Goal: Information Seeking & Learning: Learn about a topic

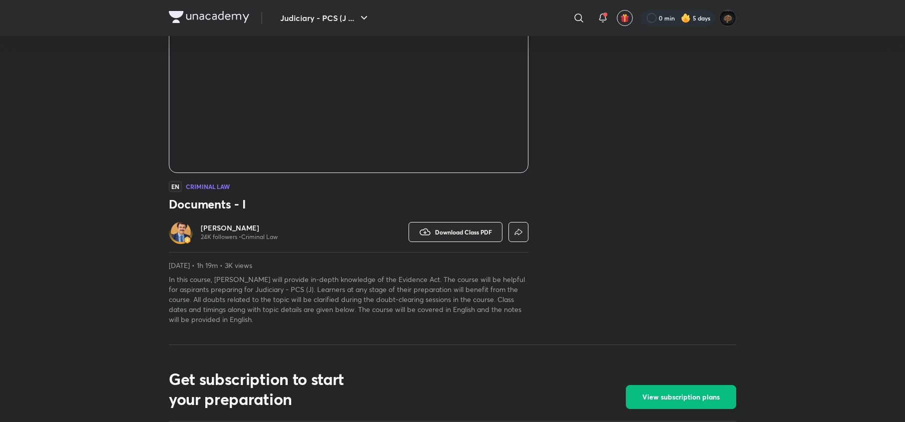
scroll to position [213, 0]
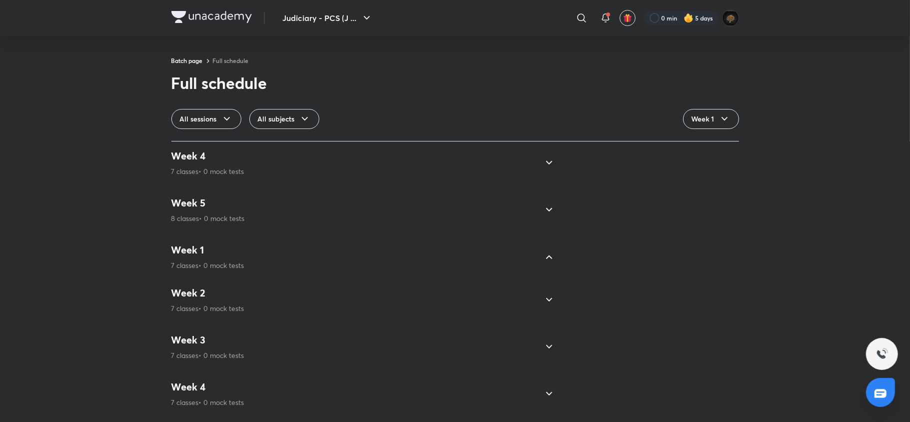
scroll to position [588, 0]
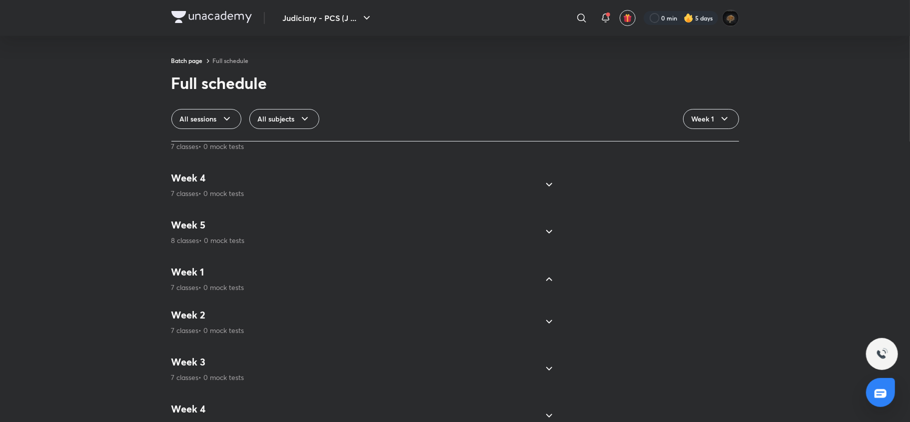
click at [215, 184] on h4 "Week 4" at bounding box center [207, 177] width 73 height 13
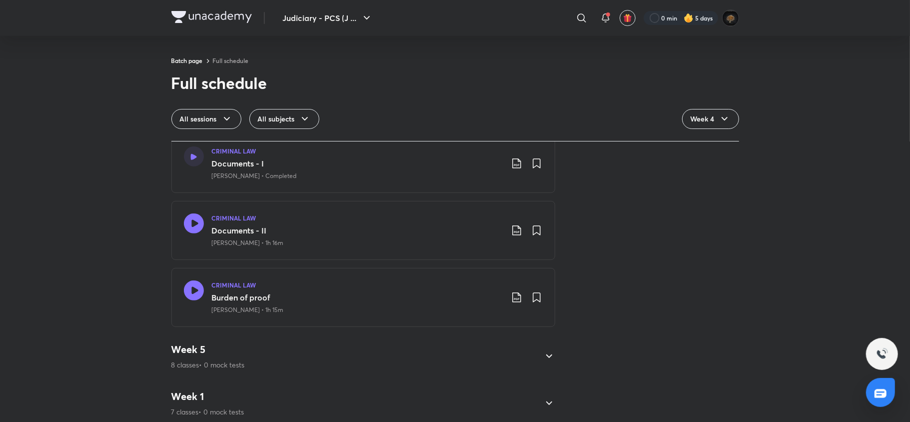
scroll to position [468, 0]
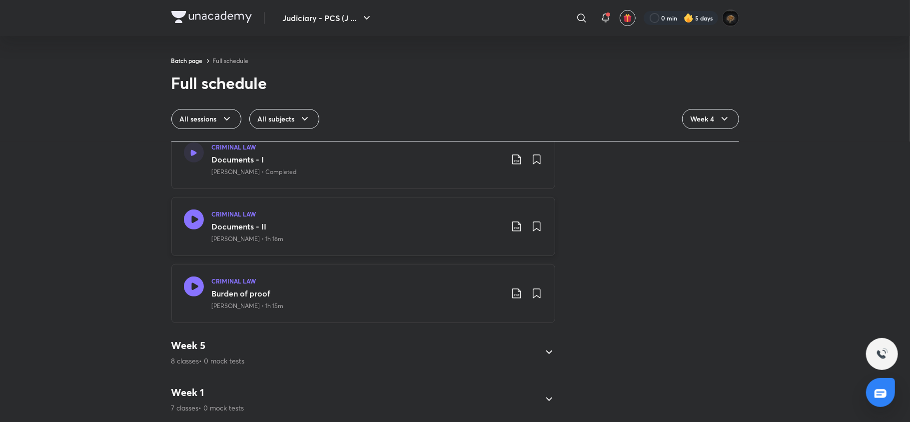
click at [186, 217] on icon at bounding box center [193, 219] width 20 height 20
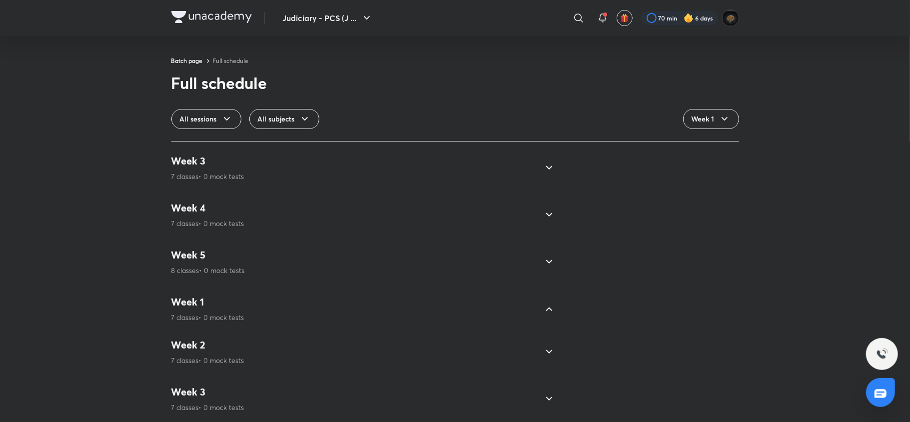
scroll to position [666, 0]
click at [236, 336] on h4 "Week 4" at bounding box center [207, 342] width 73 height 13
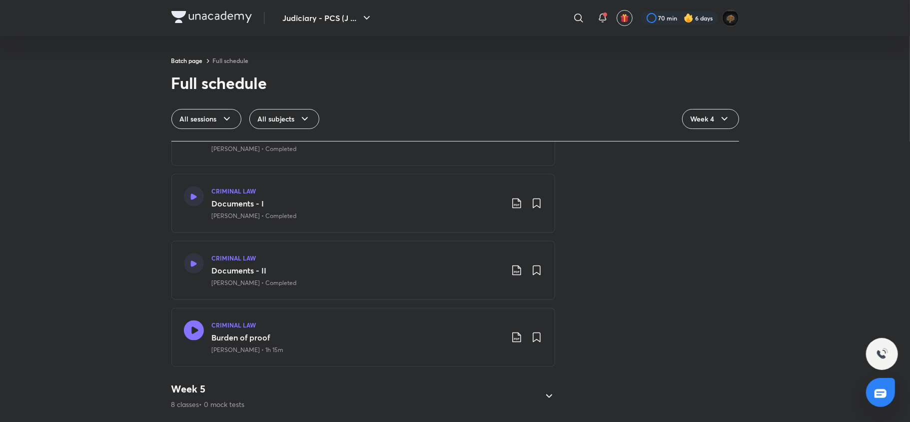
scroll to position [1137, 0]
click at [195, 320] on icon at bounding box center [193, 330] width 20 height 20
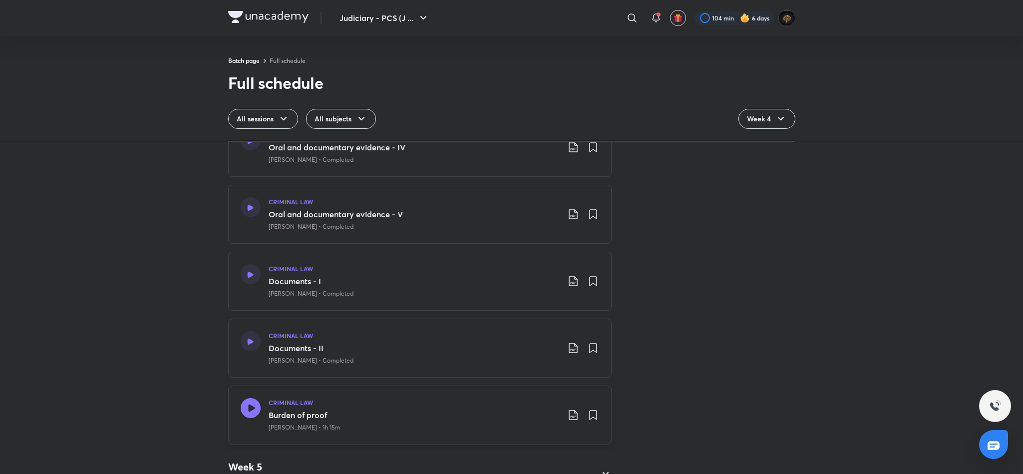
scroll to position [1087, 0]
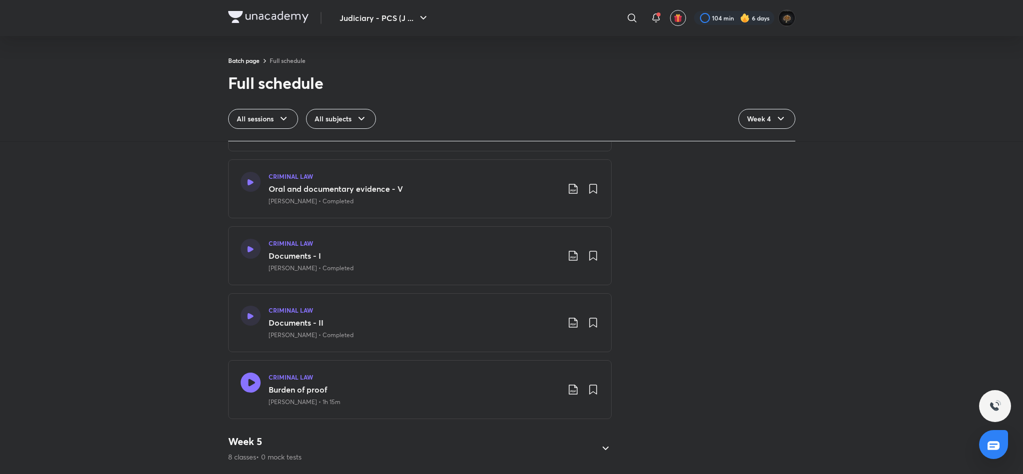
click at [566, 436] on div "Week 5 8 classes • 0 mock tests" at bounding box center [411, 448] width 366 height 27
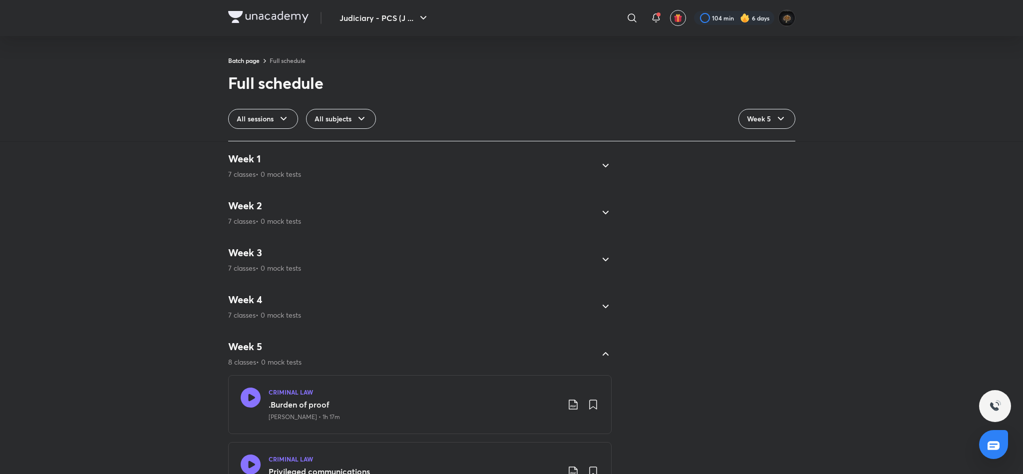
scroll to position [0, 0]
click at [411, 186] on div "Week 1 7 classes • 0 mock tests CRIMINAL LAW Session I Anil Khanna • Completed …" at bounding box center [420, 167] width 384 height 43
click at [398, 161] on div "Week 1 7 classes • 0 mock tests" at bounding box center [411, 167] width 366 height 27
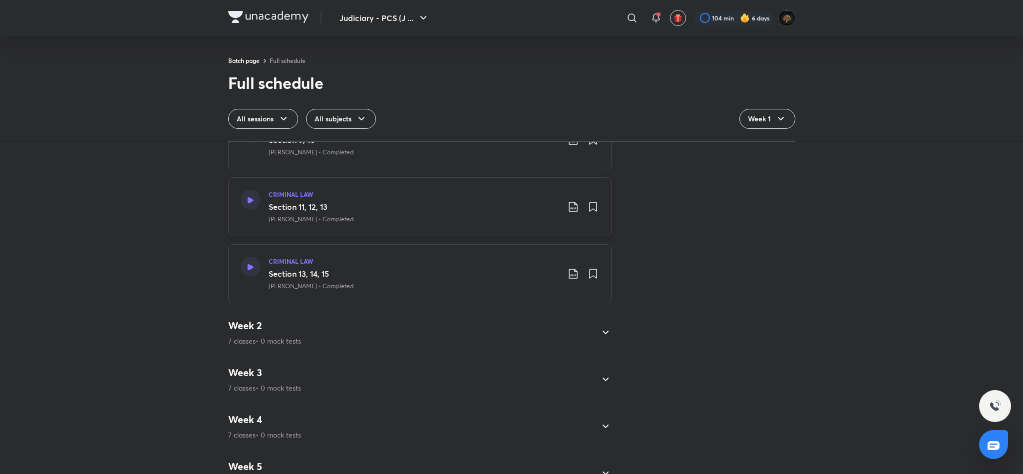
scroll to position [384, 0]
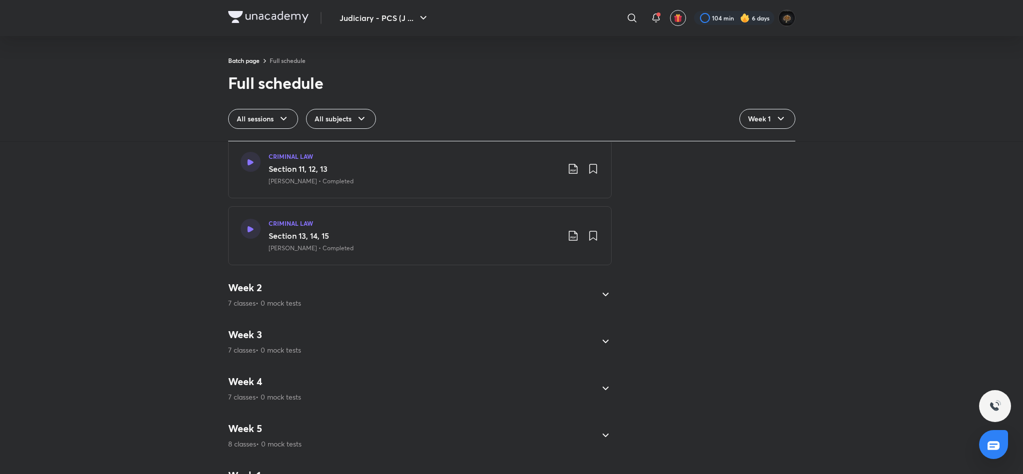
click at [252, 301] on p "7 classes • 0 mock tests" at bounding box center [264, 303] width 73 height 10
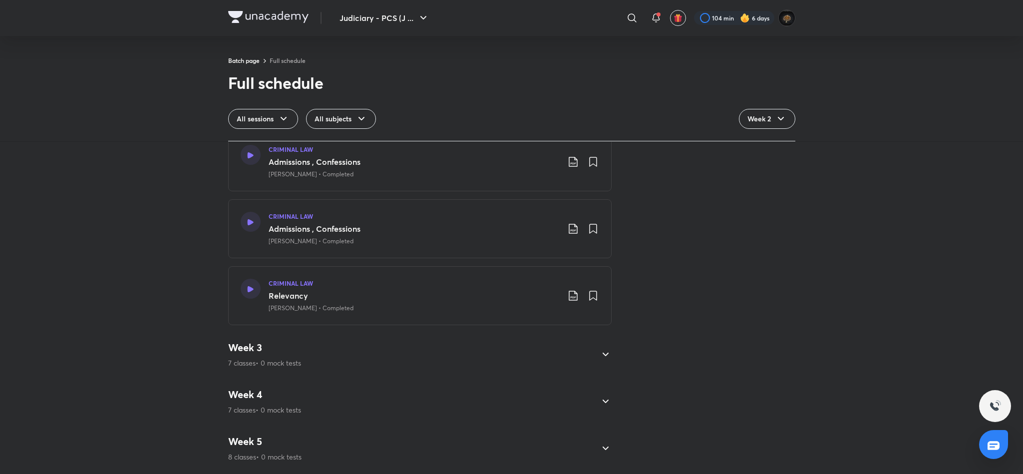
scroll to position [1087, 0]
click at [251, 341] on h4 "Week 3" at bounding box center [264, 347] width 73 height 13
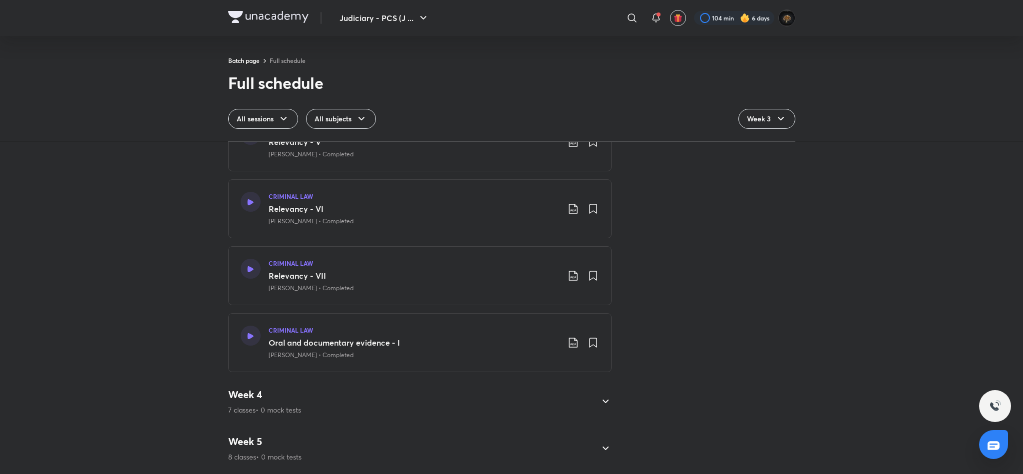
click at [249, 389] on h4 "Week 4" at bounding box center [264, 394] width 73 height 13
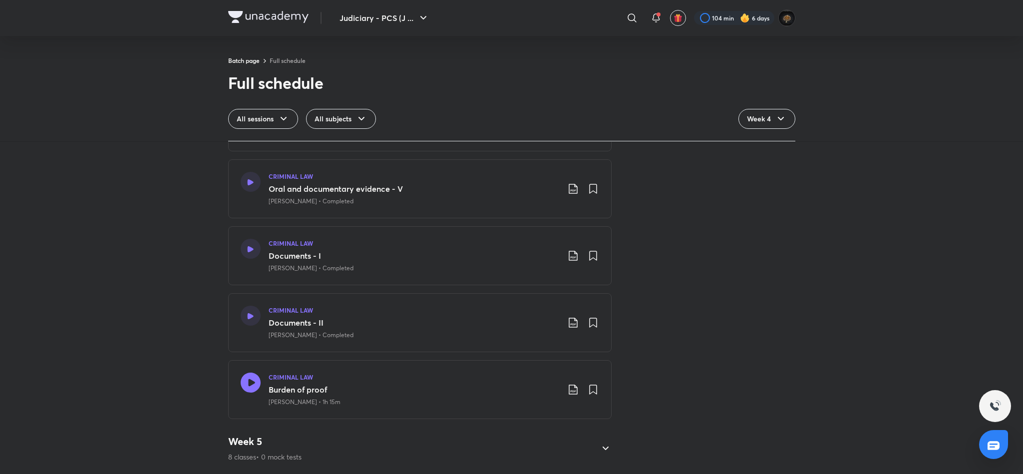
click at [259, 435] on h4 "Week 5" at bounding box center [264, 441] width 73 height 13
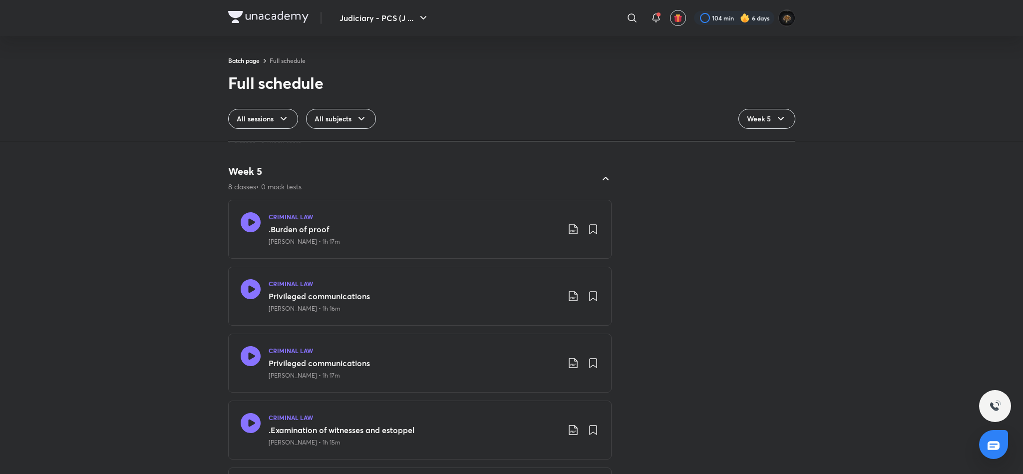
scroll to position [937, 0]
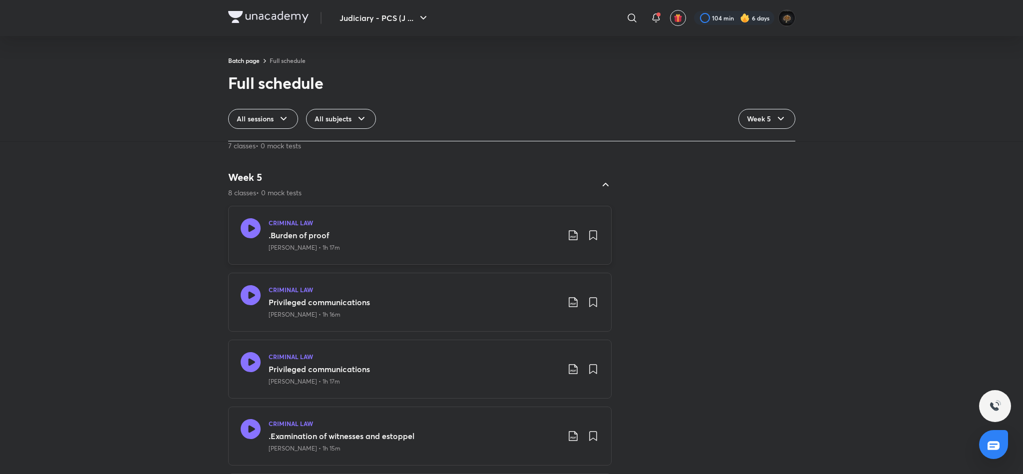
click at [240, 235] on icon at bounding box center [250, 228] width 20 height 20
